Goal: Navigation & Orientation: Understand site structure

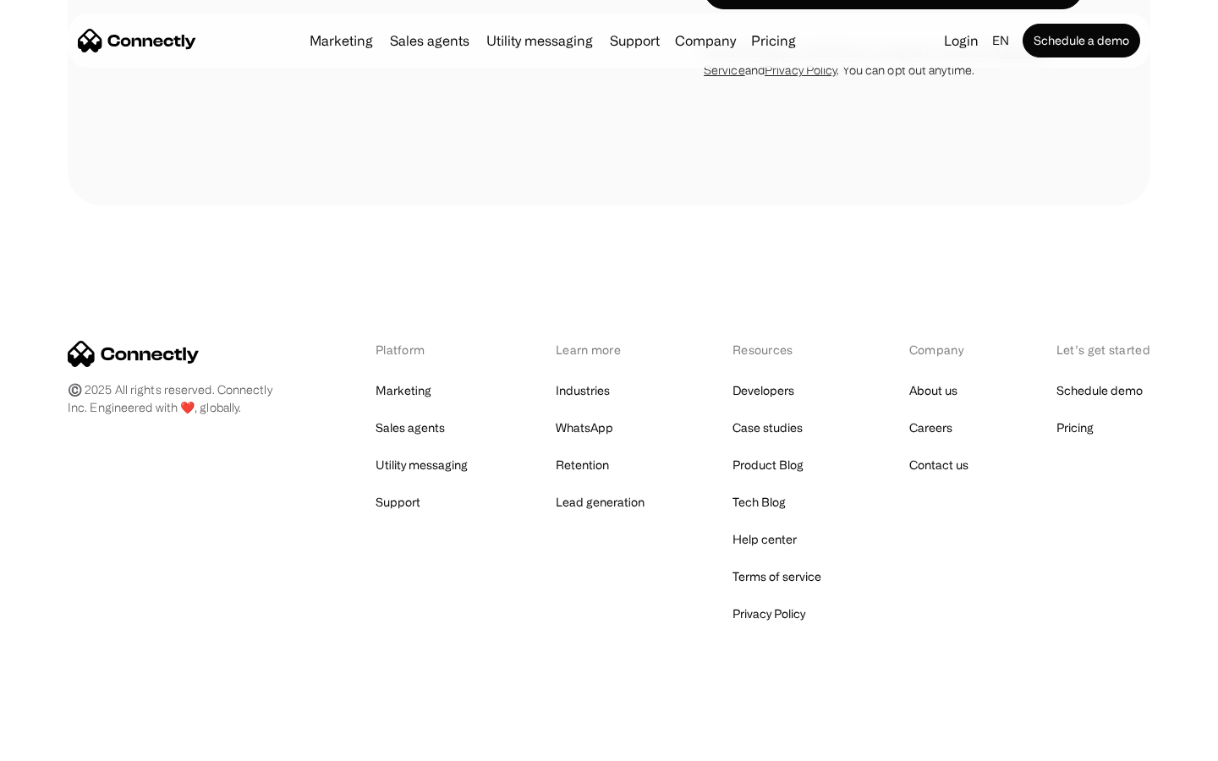
scroll to position [1146, 0]
